Goal: Task Accomplishment & Management: Use online tool/utility

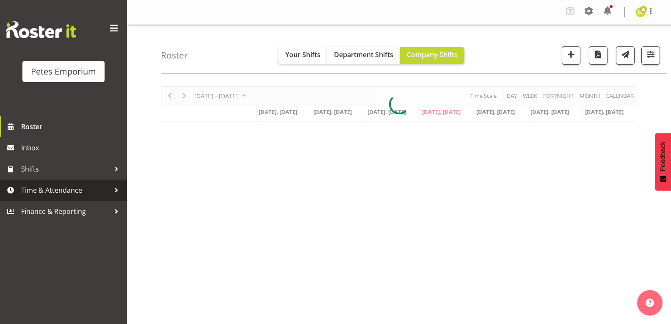
click at [69, 195] on span "Time & Attendance" at bounding box center [65, 190] width 89 height 13
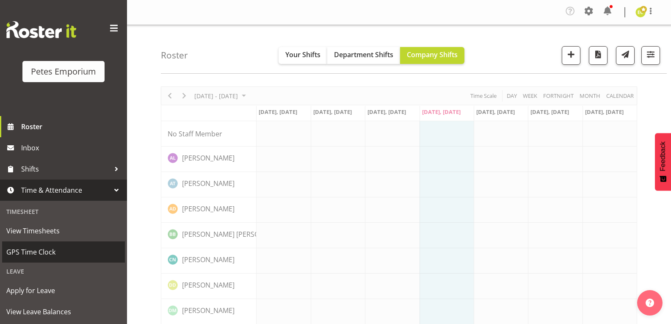
click at [63, 253] on span "GPS Time Clock" at bounding box center [63, 252] width 114 height 13
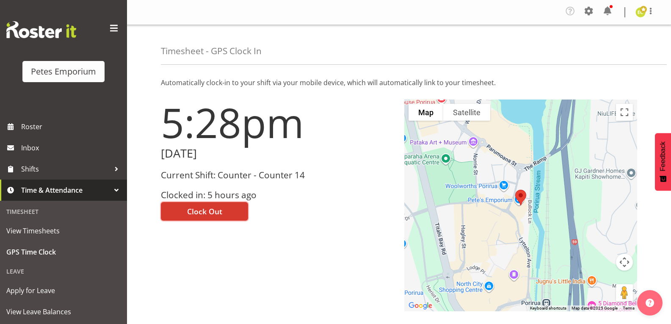
click at [223, 215] on button "Clock Out" at bounding box center [204, 211] width 87 height 19
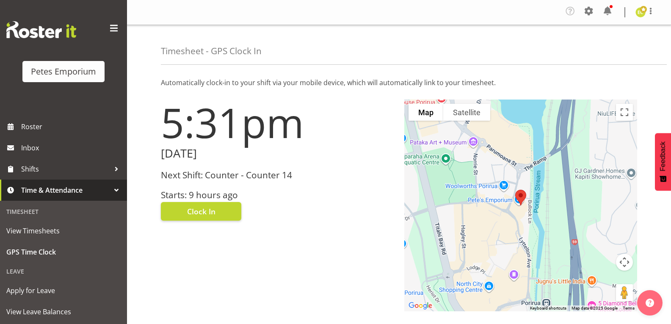
click at [639, 12] on img at bounding box center [641, 12] width 10 height 10
click at [597, 50] on link "Log Out" at bounding box center [615, 46] width 81 height 15
